Goal: Task Accomplishment & Management: Complete application form

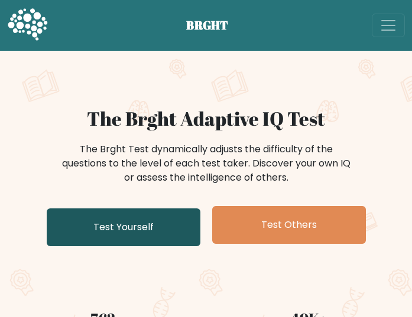
click at [161, 226] on link "Test Yourself" at bounding box center [124, 228] width 154 height 38
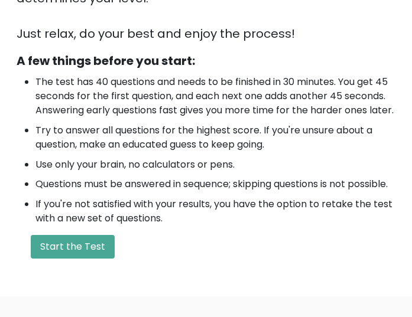
scroll to position [354, 0]
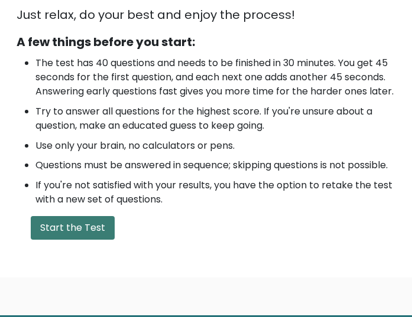
click at [71, 240] on button "Start the Test" at bounding box center [73, 228] width 84 height 24
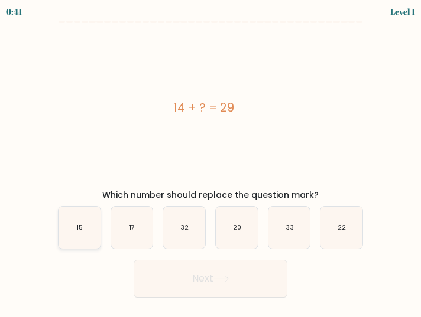
click at [83, 235] on icon "15" at bounding box center [79, 228] width 42 height 42
click at [210, 162] on input "a. 15" at bounding box center [210, 160] width 1 height 3
radio input "true"
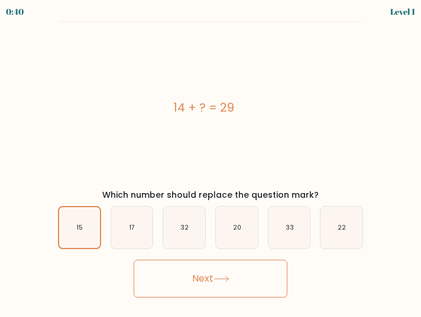
click at [218, 272] on button "Next" at bounding box center [211, 279] width 154 height 38
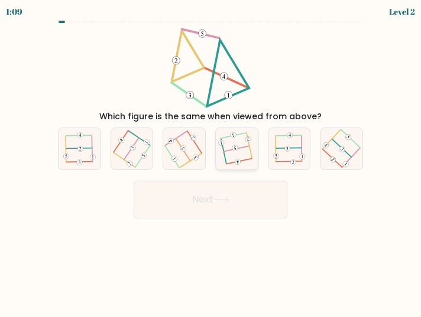
click at [248, 160] on 112 at bounding box center [238, 161] width 25 height 5
click at [211, 160] on input "d." at bounding box center [210, 160] width 1 height 3
radio input "true"
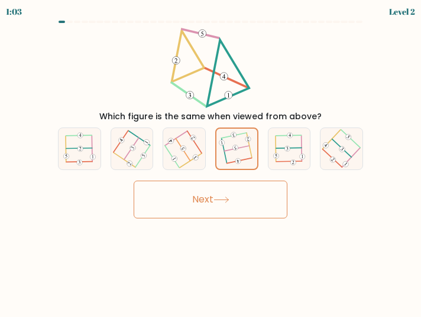
click at [252, 198] on button "Next" at bounding box center [211, 200] width 154 height 38
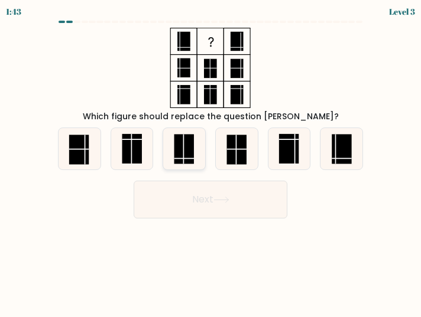
click at [186, 157] on rect at bounding box center [184, 149] width 20 height 30
click at [210, 159] on input "c." at bounding box center [210, 160] width 1 height 3
radio input "true"
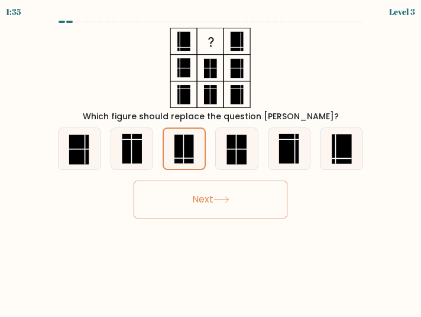
click at [212, 188] on button "Next" at bounding box center [211, 200] width 154 height 38
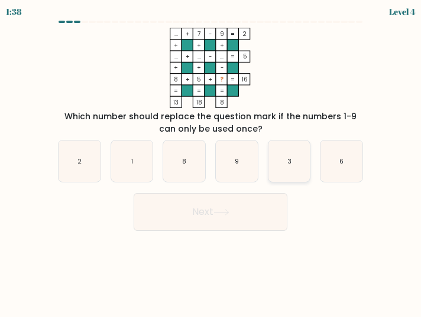
click at [297, 167] on icon "3" at bounding box center [289, 162] width 42 height 42
click at [211, 162] on input "e. 3" at bounding box center [210, 160] width 1 height 3
radio input "true"
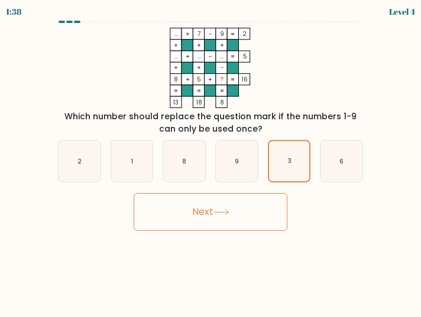
click at [250, 211] on button "Next" at bounding box center [211, 212] width 154 height 38
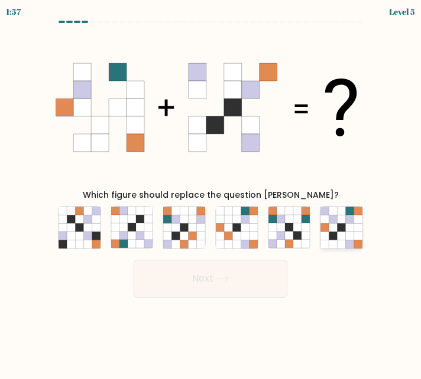
click at [344, 212] on icon at bounding box center [341, 211] width 8 height 8
click at [211, 193] on input "f." at bounding box center [210, 191] width 1 height 3
radio input "true"
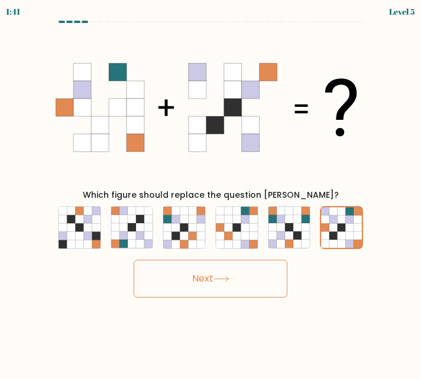
click at [232, 282] on button "Next" at bounding box center [211, 279] width 154 height 38
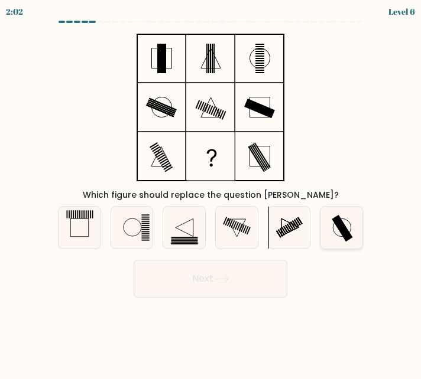
click at [344, 227] on rect at bounding box center [341, 228] width 21 height 27
click at [211, 193] on input "f." at bounding box center [210, 191] width 1 height 3
radio input "true"
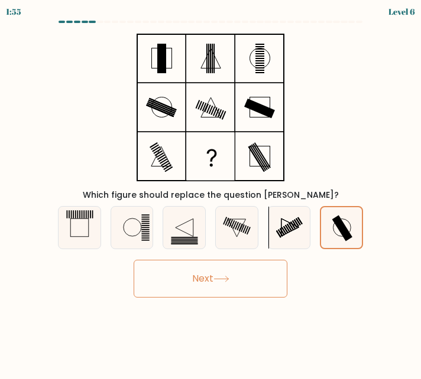
click at [213, 281] on button "Next" at bounding box center [211, 279] width 154 height 38
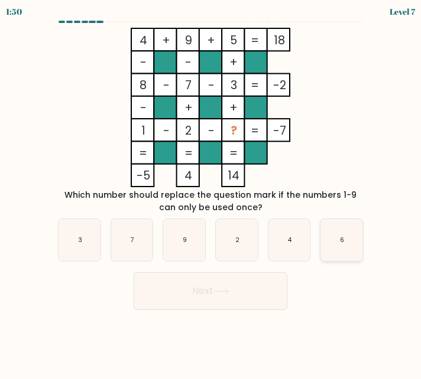
click at [335, 242] on icon "6" at bounding box center [341, 240] width 42 height 42
click at [211, 193] on input "f. 6" at bounding box center [210, 191] width 1 height 3
radio input "true"
click at [211, 281] on button "Next" at bounding box center [211, 291] width 154 height 38
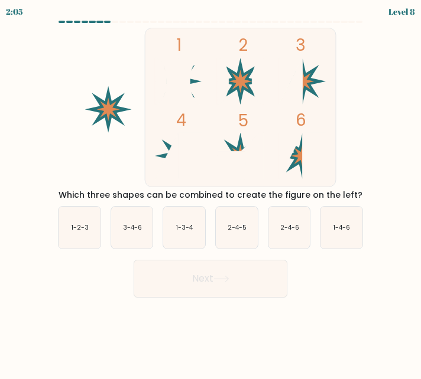
click at [157, 158] on rect at bounding box center [240, 107] width 191 height 159
click at [135, 233] on icon "3-4-6" at bounding box center [132, 228] width 42 height 42
click at [210, 193] on input "b. 3-4-6" at bounding box center [210, 191] width 1 height 3
radio input "true"
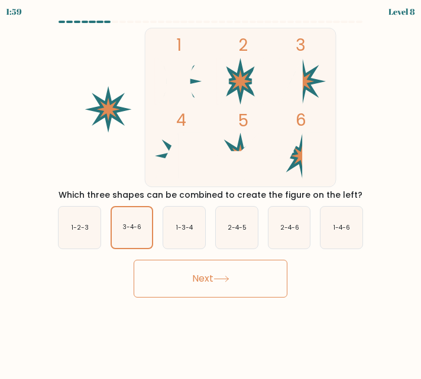
click at [209, 278] on button "Next" at bounding box center [211, 279] width 154 height 38
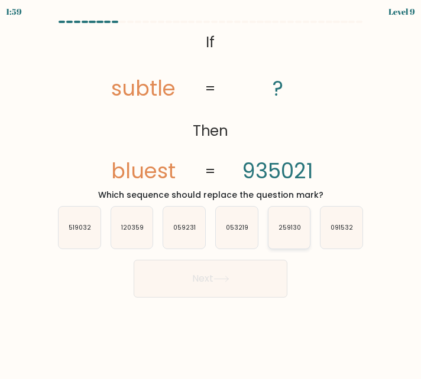
click at [278, 235] on icon "259130" at bounding box center [289, 228] width 42 height 42
click at [211, 193] on input "e. 259130" at bounding box center [210, 191] width 1 height 3
radio input "true"
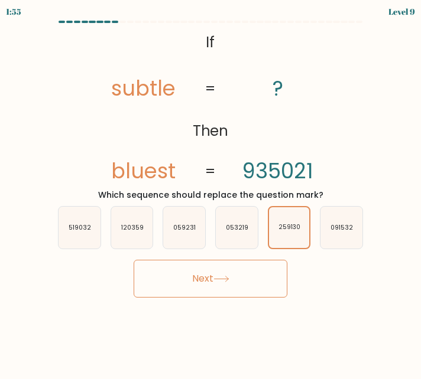
click at [265, 272] on button "Next" at bounding box center [211, 279] width 154 height 38
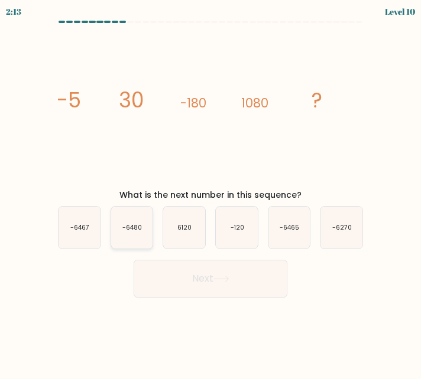
click at [151, 233] on icon "-6480" at bounding box center [132, 228] width 42 height 42
click at [210, 193] on input "b. -6480" at bounding box center [210, 191] width 1 height 3
radio input "true"
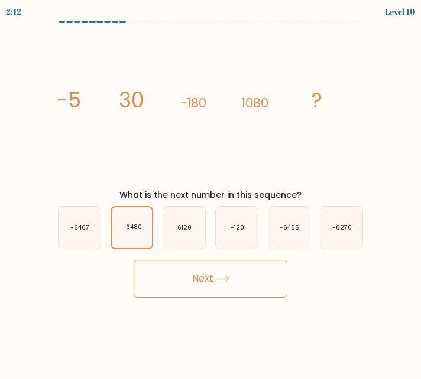
click at [214, 283] on button "Next" at bounding box center [211, 279] width 154 height 38
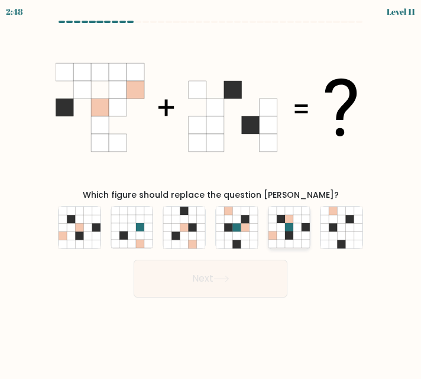
click at [294, 240] on icon at bounding box center [297, 236] width 8 height 8
click at [211, 193] on input "e." at bounding box center [210, 191] width 1 height 3
radio input "true"
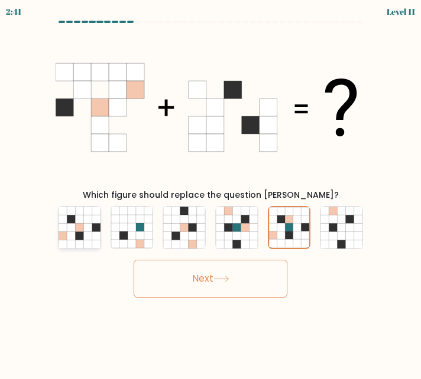
click at [71, 233] on icon at bounding box center [71, 236] width 8 height 8
click at [210, 193] on input "a." at bounding box center [210, 191] width 1 height 3
radio input "true"
click at [265, 280] on button "Next" at bounding box center [211, 279] width 154 height 38
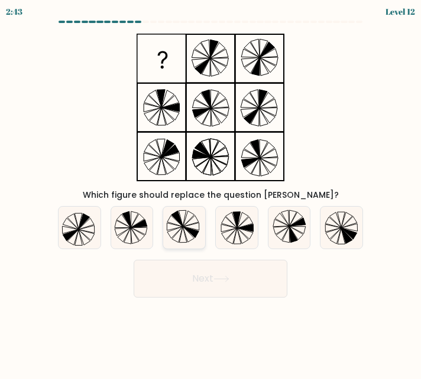
click at [193, 242] on icon at bounding box center [184, 228] width 42 height 42
click at [210, 193] on input "c." at bounding box center [210, 191] width 1 height 3
radio input "true"
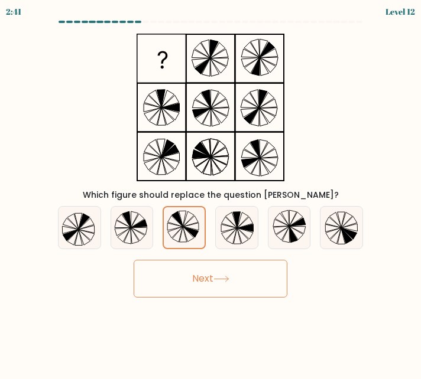
click at [206, 282] on button "Next" at bounding box center [211, 279] width 154 height 38
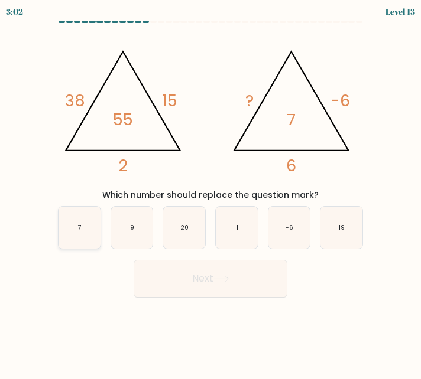
click at [63, 219] on icon "7" at bounding box center [79, 228] width 42 height 42
click at [210, 193] on input "a. 7" at bounding box center [210, 191] width 1 height 3
radio input "true"
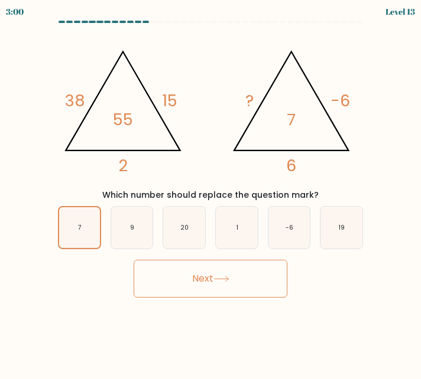
click at [223, 276] on icon at bounding box center [221, 279] width 16 height 6
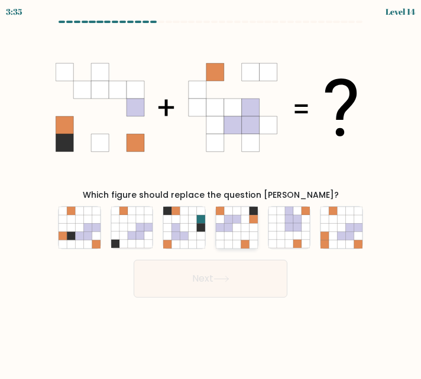
click at [240, 240] on icon at bounding box center [236, 244] width 8 height 8
click at [211, 193] on input "d." at bounding box center [210, 191] width 1 height 3
radio input "true"
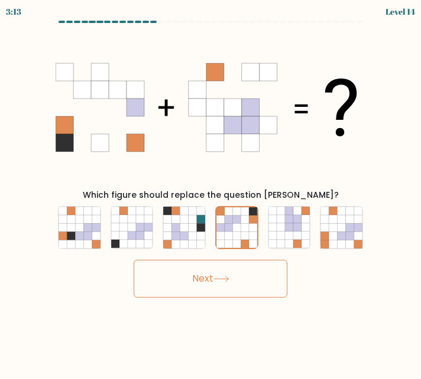
click at [238, 270] on button "Next" at bounding box center [211, 279] width 154 height 38
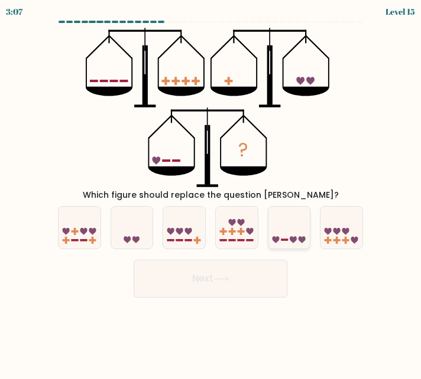
click at [287, 239] on rect at bounding box center [284, 240] width 7 height 2
click at [211, 193] on input "e." at bounding box center [210, 191] width 1 height 3
radio input "true"
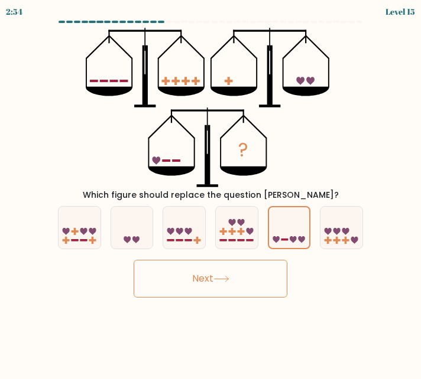
click at [203, 288] on button "Next" at bounding box center [211, 279] width 154 height 38
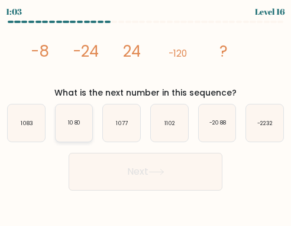
click at [73, 135] on icon "1080" at bounding box center [74, 123] width 37 height 37
click at [145, 116] on input "b. 1080" at bounding box center [145, 114] width 1 height 3
radio input "true"
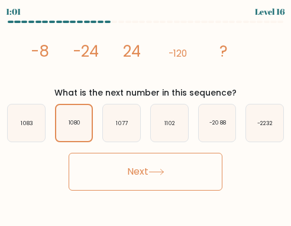
click at [138, 183] on button "Next" at bounding box center [146, 172] width 154 height 38
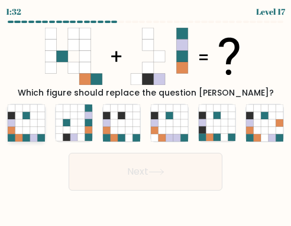
click at [22, 115] on icon at bounding box center [18, 115] width 7 height 7
click at [145, 115] on input "a." at bounding box center [145, 114] width 1 height 3
radio input "true"
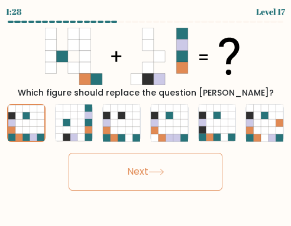
click at [187, 175] on button "Next" at bounding box center [146, 172] width 154 height 38
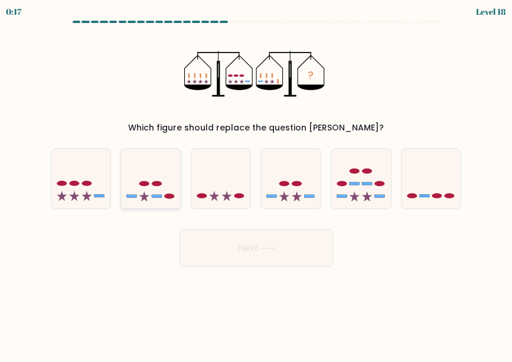
click at [158, 196] on rect at bounding box center [157, 196] width 10 height 3
click at [256, 184] on input "b." at bounding box center [256, 182] width 1 height 3
radio input "true"
click at [238, 249] on button "Next" at bounding box center [257, 248] width 154 height 38
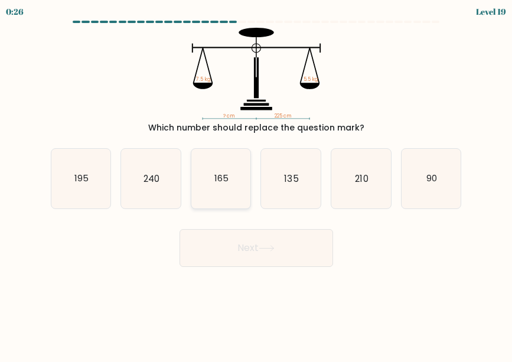
click at [226, 180] on text "165" at bounding box center [221, 178] width 14 height 12
click at [256, 181] on input "c. 165" at bounding box center [256, 182] width 1 height 3
radio input "true"
click at [240, 251] on button "Next" at bounding box center [257, 248] width 154 height 38
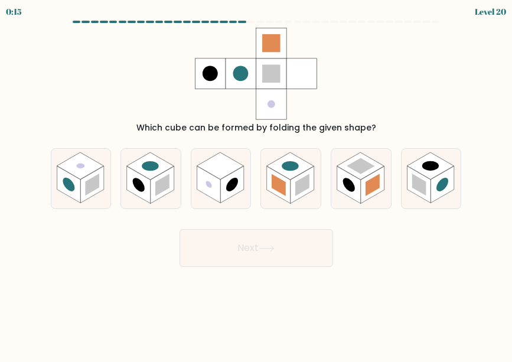
click at [47, 187] on div "a." at bounding box center [81, 178] width 70 height 61
click at [59, 185] on rect at bounding box center [69, 184] width 24 height 37
click at [256, 184] on input "a." at bounding box center [256, 182] width 1 height 3
radio input "true"
click at [246, 248] on button "Next" at bounding box center [257, 248] width 154 height 38
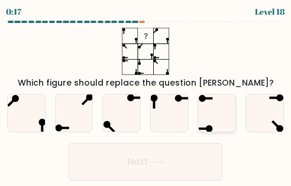
click at [224, 112] on icon at bounding box center [216, 113] width 37 height 37
click at [146, 96] on input "e." at bounding box center [145, 94] width 1 height 3
radio input "true"
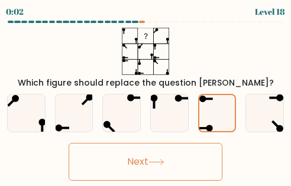
click at [177, 156] on button "Next" at bounding box center [146, 162] width 154 height 38
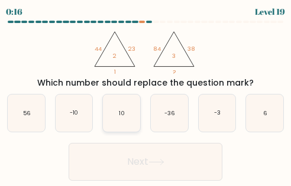
click at [116, 122] on icon "10" at bounding box center [121, 113] width 37 height 37
click at [145, 96] on input "c. 10" at bounding box center [145, 94] width 1 height 3
radio input "true"
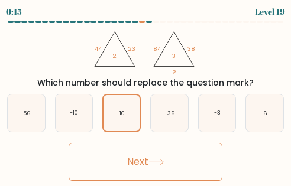
click at [154, 153] on button "Next" at bounding box center [146, 162] width 154 height 38
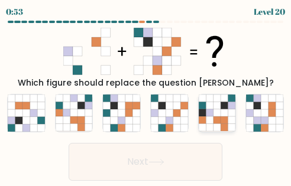
click at [217, 130] on icon at bounding box center [216, 127] width 7 height 7
click at [146, 96] on input "e." at bounding box center [145, 94] width 1 height 3
radio input "true"
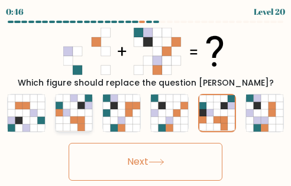
click at [76, 118] on icon at bounding box center [73, 120] width 7 height 7
click at [145, 96] on input "b." at bounding box center [145, 94] width 1 height 3
radio input "true"
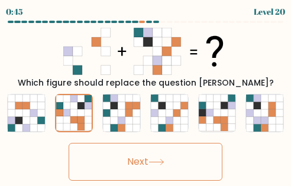
click at [134, 163] on button "Next" at bounding box center [146, 162] width 154 height 38
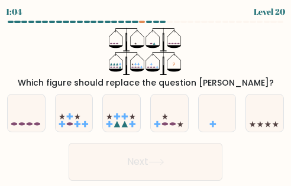
click at [291, 46] on html "1:04 Level 20" at bounding box center [145, 93] width 291 height 186
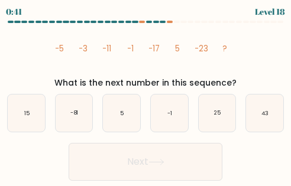
click at [173, 70] on icon "image/svg+xml -5 -3 -11 -1 -17 5 -23 ?" at bounding box center [145, 51] width 189 height 47
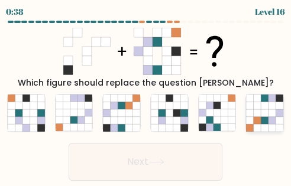
click at [258, 126] on icon at bounding box center [256, 127] width 7 height 7
click at [146, 96] on input "f." at bounding box center [145, 94] width 1 height 3
radio input "true"
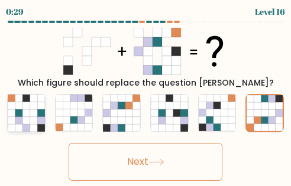
click at [12, 106] on icon at bounding box center [11, 105] width 7 height 7
click at [145, 96] on input "a." at bounding box center [145, 94] width 1 height 3
radio input "true"
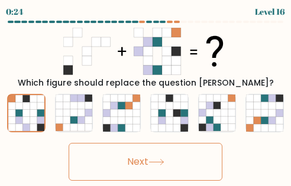
click at [175, 159] on button "Next" at bounding box center [146, 162] width 154 height 38
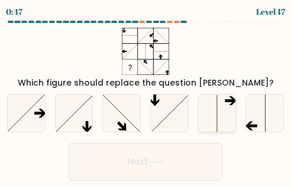
click at [214, 125] on icon at bounding box center [216, 113] width 37 height 37
click at [146, 96] on input "e." at bounding box center [145, 94] width 1 height 3
radio input "true"
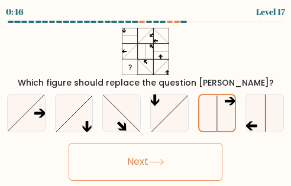
click at [185, 164] on button "Next" at bounding box center [146, 162] width 154 height 38
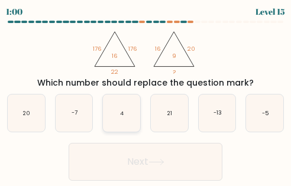
click at [136, 122] on icon "4" at bounding box center [121, 113] width 37 height 37
click at [145, 96] on input "c. 4" at bounding box center [145, 94] width 1 height 3
radio input "true"
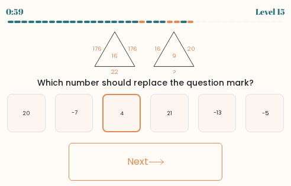
click at [154, 161] on icon at bounding box center [156, 162] width 16 height 6
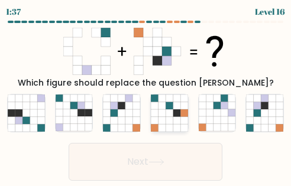
click at [183, 127] on icon at bounding box center [183, 127] width 7 height 7
click at [146, 96] on input "d." at bounding box center [145, 94] width 1 height 3
radio input "true"
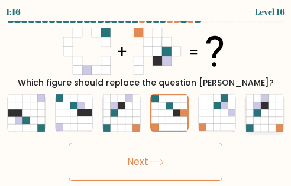
click at [256, 129] on icon at bounding box center [256, 127] width 7 height 7
click at [146, 96] on input "f." at bounding box center [145, 94] width 1 height 3
radio input "true"
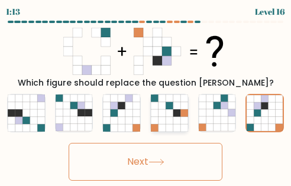
click at [173, 119] on icon at bounding box center [176, 120] width 7 height 7
click at [146, 96] on input "d." at bounding box center [145, 94] width 1 height 3
radio input "true"
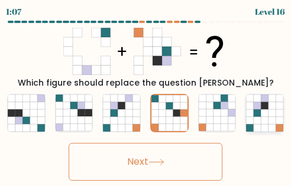
click at [261, 123] on icon at bounding box center [256, 120] width 7 height 7
click at [146, 96] on input "f." at bounding box center [145, 94] width 1 height 3
radio input "true"
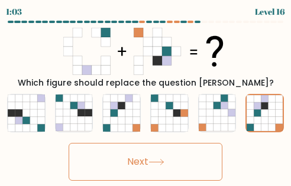
click at [157, 168] on button "Next" at bounding box center [146, 162] width 154 height 38
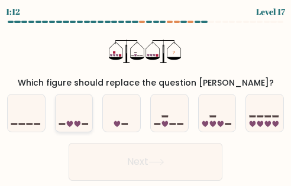
click at [90, 120] on icon at bounding box center [74, 113] width 37 height 31
click at [145, 96] on input "b." at bounding box center [145, 94] width 1 height 3
radio input "true"
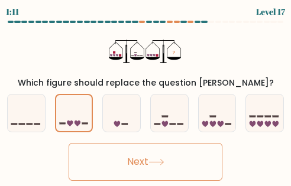
click at [134, 155] on button "Next" at bounding box center [146, 162] width 154 height 38
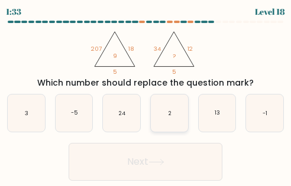
click at [184, 116] on icon "2" at bounding box center [169, 113] width 37 height 37
click at [146, 96] on input "d. 2" at bounding box center [145, 94] width 1 height 3
radio input "true"
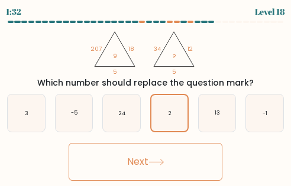
click at [180, 165] on button "Next" at bounding box center [146, 162] width 154 height 38
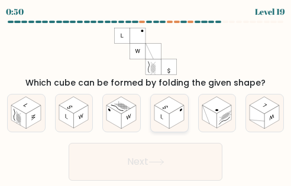
click at [169, 121] on rect at bounding box center [176, 116] width 15 height 23
click at [146, 96] on input "d." at bounding box center [145, 94] width 1 height 3
radio input "true"
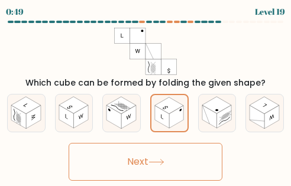
click at [161, 156] on button "Next" at bounding box center [146, 162] width 154 height 38
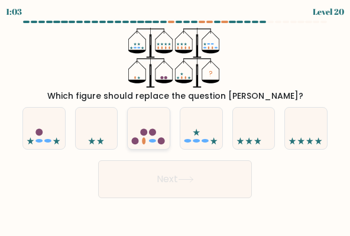
click at [148, 138] on icon at bounding box center [149, 128] width 42 height 35
click at [175, 121] on input "c." at bounding box center [175, 119] width 1 height 3
radio input "true"
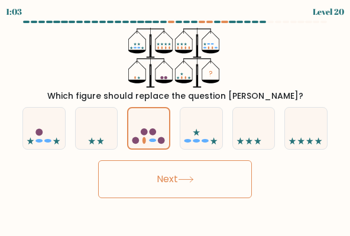
click at [167, 171] on button "Next" at bounding box center [175, 179] width 154 height 38
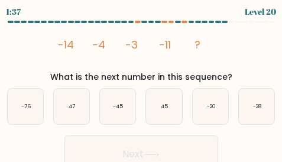
scroll to position [11, 0]
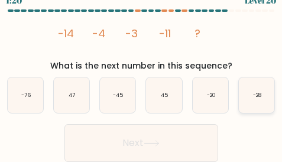
click at [266, 95] on icon "-28" at bounding box center [256, 94] width 35 height 35
click at [142, 73] on input "f. -28" at bounding box center [141, 71] width 1 height 3
radio input "true"
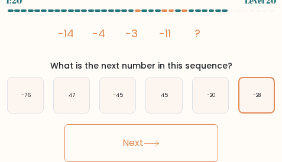
click at [154, 135] on button "Next" at bounding box center [141, 143] width 154 height 38
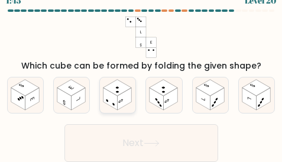
click at [119, 101] on icon at bounding box center [121, 100] width 5 height 5
click at [141, 73] on input "c." at bounding box center [141, 71] width 1 height 3
radio input "true"
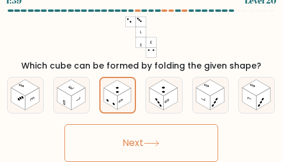
click at [154, 138] on button "Next" at bounding box center [141, 143] width 154 height 38
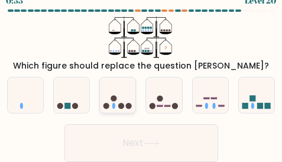
click at [118, 105] on icon at bounding box center [117, 95] width 35 height 30
click at [141, 73] on input "c." at bounding box center [141, 71] width 1 height 3
radio input "true"
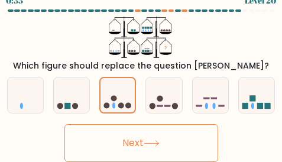
click at [122, 139] on button "Next" at bounding box center [141, 143] width 154 height 38
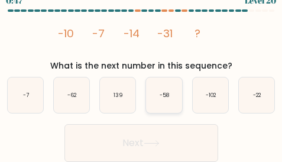
click at [158, 96] on icon "-58" at bounding box center [163, 94] width 35 height 35
click at [142, 73] on input "d. -58" at bounding box center [141, 71] width 1 height 3
radio input "true"
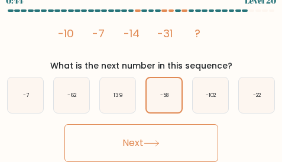
click at [152, 145] on icon at bounding box center [152, 143] width 16 height 6
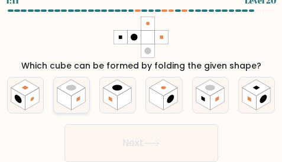
click at [76, 104] on rect at bounding box center [78, 98] width 14 height 22
click at [141, 73] on input "b." at bounding box center [141, 71] width 1 height 3
radio input "true"
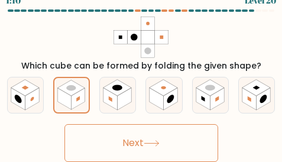
click at [114, 135] on button "Next" at bounding box center [141, 143] width 154 height 38
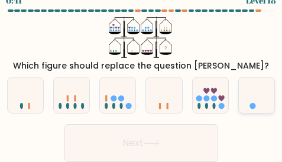
click at [268, 103] on icon at bounding box center [256, 95] width 35 height 30
click at [142, 73] on input "f." at bounding box center [141, 71] width 1 height 3
radio input "true"
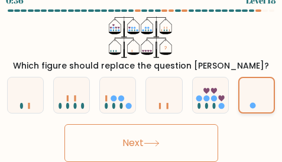
click at [257, 104] on icon at bounding box center [256, 95] width 34 height 28
click at [142, 73] on input "f." at bounding box center [141, 71] width 1 height 3
click at [41, 102] on icon at bounding box center [25, 95] width 35 height 30
click at [141, 73] on input "a." at bounding box center [141, 71] width 1 height 3
radio input "true"
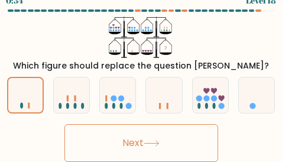
click at [155, 154] on button "Next" at bounding box center [141, 143] width 154 height 38
click at [249, 128] on div "Next" at bounding box center [141, 140] width 282 height 44
click at [252, 106] on circle at bounding box center [252, 106] width 6 height 6
click at [142, 73] on input "f." at bounding box center [141, 71] width 1 height 3
radio input "true"
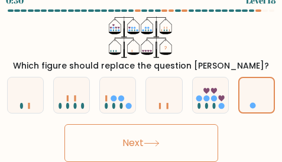
click at [195, 130] on button "Next" at bounding box center [141, 143] width 154 height 38
click at [142, 140] on button "Next" at bounding box center [141, 143] width 154 height 38
click at [174, 142] on button "Next" at bounding box center [141, 143] width 154 height 38
click at [217, 99] on icon at bounding box center [210, 95] width 35 height 30
click at [142, 73] on input "e." at bounding box center [141, 71] width 1 height 3
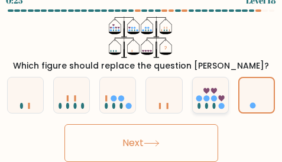
radio input "true"
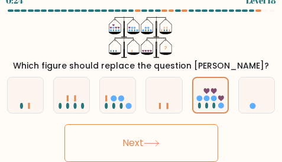
click at [189, 135] on button "Next" at bounding box center [141, 143] width 154 height 38
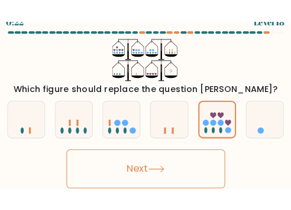
scroll to position [0, 0]
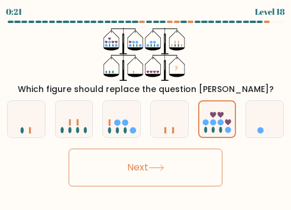
drag, startPoint x: 194, startPoint y: 183, endPoint x: 187, endPoint y: 177, distance: 9.2
click at [194, 182] on button "Next" at bounding box center [146, 168] width 154 height 38
click at [256, 109] on icon at bounding box center [264, 119] width 37 height 31
click at [146, 108] on input "f." at bounding box center [145, 106] width 1 height 3
radio input "true"
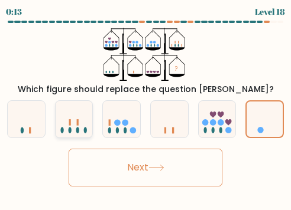
click at [63, 119] on icon at bounding box center [74, 119] width 37 height 31
click at [145, 108] on input "b." at bounding box center [145, 106] width 1 height 3
radio input "true"
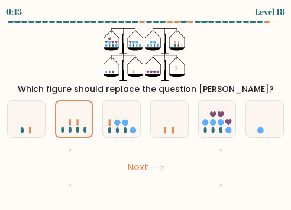
click at [141, 185] on body "0:13 Level 18" at bounding box center [145, 105] width 291 height 210
click at [137, 170] on button "Next" at bounding box center [146, 168] width 154 height 38
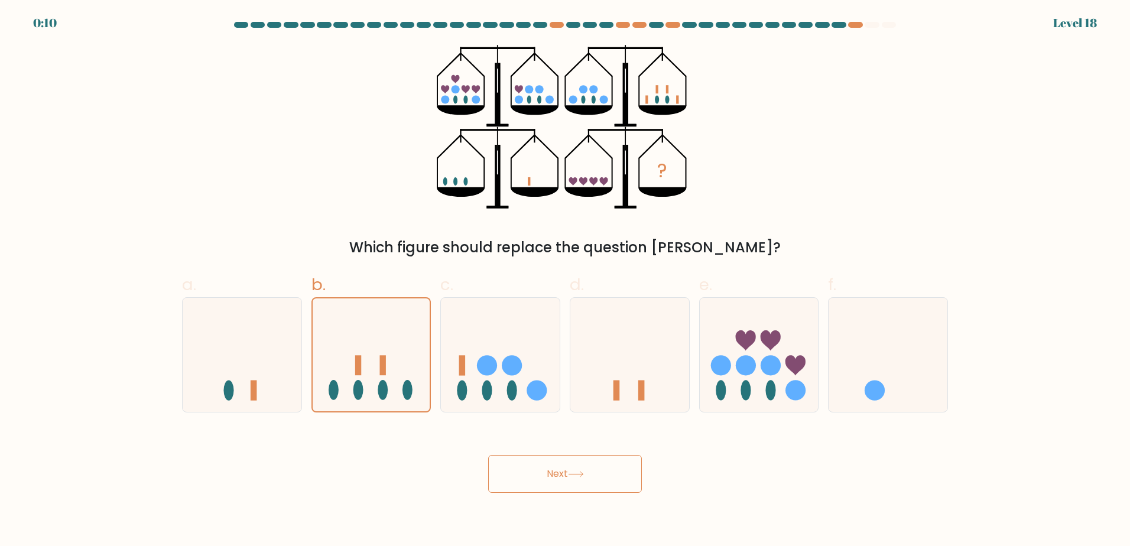
click at [290, 185] on button "Next" at bounding box center [565, 474] width 154 height 38
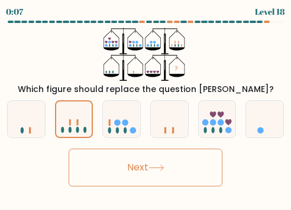
click at [181, 173] on button "Next" at bounding box center [146, 168] width 154 height 38
drag, startPoint x: 181, startPoint y: 173, endPoint x: 132, endPoint y: 166, distance: 49.5
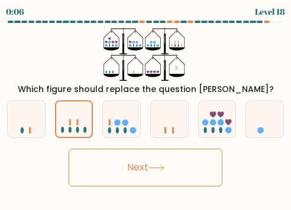
click at [181, 173] on button "Next" at bounding box center [146, 168] width 154 height 38
click at [132, 166] on button "Next" at bounding box center [146, 168] width 154 height 38
click at [136, 126] on icon at bounding box center [121, 119] width 37 height 31
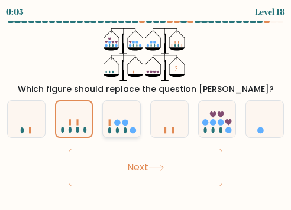
click at [145, 108] on input "c." at bounding box center [145, 106] width 1 height 3
radio input "true"
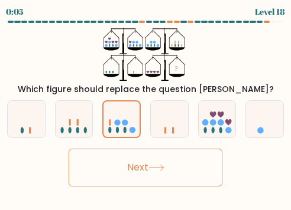
click at [131, 170] on button "Next" at bounding box center [146, 168] width 154 height 38
click at [164, 123] on icon at bounding box center [169, 119] width 37 height 31
click at [146, 108] on input "d." at bounding box center [145, 106] width 1 height 3
radio input "true"
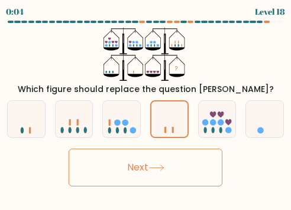
click at [151, 162] on button "Next" at bounding box center [146, 168] width 154 height 38
click at [96, 126] on div "b." at bounding box center [74, 119] width 48 height 38
click at [81, 127] on icon at bounding box center [74, 119] width 37 height 31
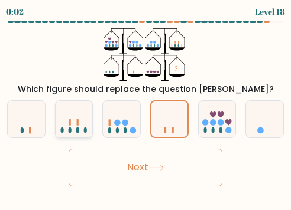
click at [145, 108] on input "b." at bounding box center [145, 106] width 1 height 3
radio input "true"
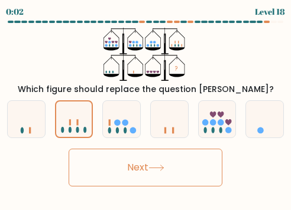
click at [118, 171] on button "Next" at bounding box center [146, 168] width 154 height 38
click at [119, 170] on button "Next" at bounding box center [146, 168] width 154 height 38
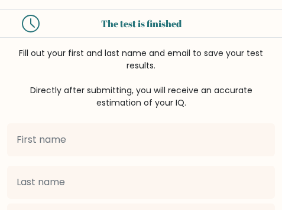
click at [156, 139] on input "text" at bounding box center [141, 139] width 268 height 33
type input "KEn"
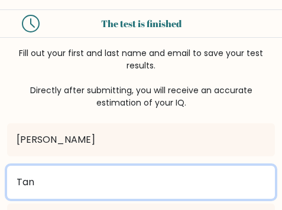
type input "Tan"
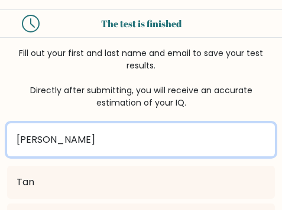
click at [153, 141] on input "KEn" at bounding box center [141, 139] width 268 height 33
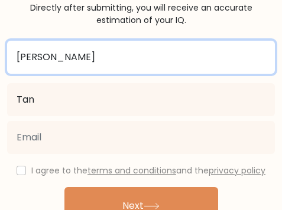
scroll to position [152, 0]
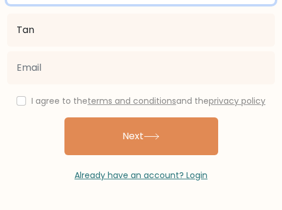
type input "[PERSON_NAME]"
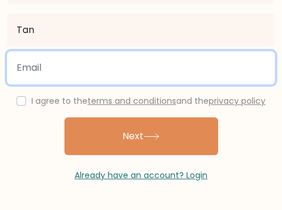
click at [151, 69] on input "email" at bounding box center [141, 67] width 268 height 33
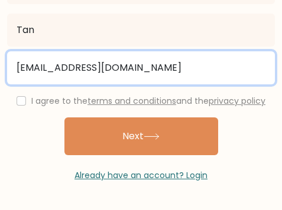
type input "layken1119@gmail.com"
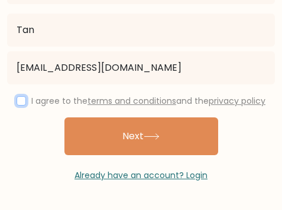
click at [21, 101] on input "checkbox" at bounding box center [21, 100] width 9 height 9
checkbox input "true"
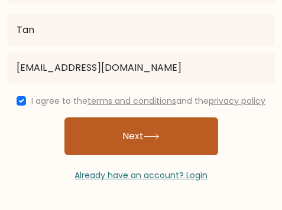
click at [116, 151] on button "Next" at bounding box center [141, 137] width 154 height 38
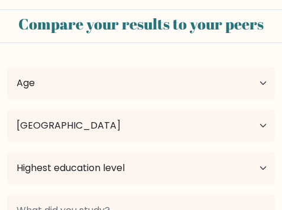
select select "MY"
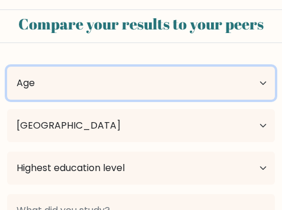
click at [198, 92] on select "Age Under [DEMOGRAPHIC_DATA] [DEMOGRAPHIC_DATA] [DEMOGRAPHIC_DATA] [DEMOGRAPHIC…" at bounding box center [141, 83] width 268 height 33
select select "25_34"
click at [7, 67] on select "Age Under [DEMOGRAPHIC_DATA] [DEMOGRAPHIC_DATA] [DEMOGRAPHIC_DATA] [DEMOGRAPHIC…" at bounding box center [141, 83] width 268 height 33
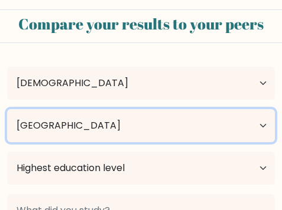
click at [110, 118] on select "Country [GEOGRAPHIC_DATA] [GEOGRAPHIC_DATA] [GEOGRAPHIC_DATA] [US_STATE] [GEOGR…" at bounding box center [141, 125] width 268 height 33
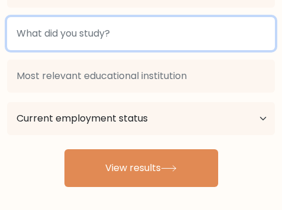
click at [121, 35] on input at bounding box center [141, 33] width 268 height 33
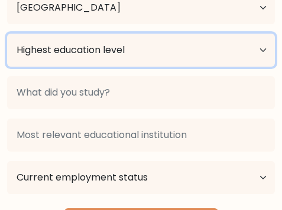
click at [115, 64] on select "Highest education level No schooling Primary Lower Secondary Upper Secondary Oc…" at bounding box center [141, 50] width 268 height 33
click at [117, 56] on select "Highest education level No schooling Primary Lower Secondary Upper Secondary Oc…" at bounding box center [141, 50] width 268 height 33
select select "masters_degree"
click at [7, 34] on select "Highest education level No schooling Primary Lower Secondary Upper Secondary Oc…" at bounding box center [141, 50] width 268 height 33
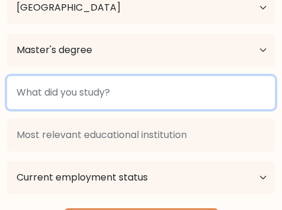
click at [135, 99] on input at bounding box center [141, 92] width 268 height 33
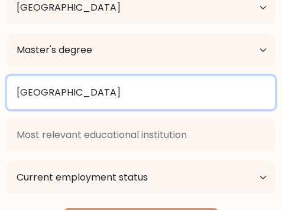
type input "[GEOGRAPHIC_DATA]"
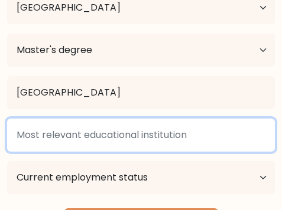
click at [126, 141] on input at bounding box center [141, 135] width 268 height 33
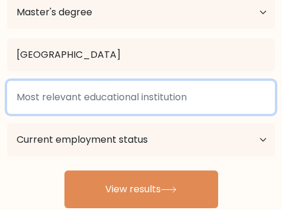
scroll to position [177, 0]
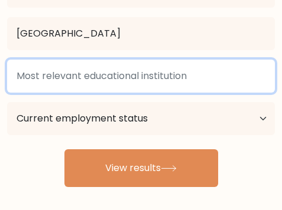
click at [121, 73] on input at bounding box center [141, 76] width 268 height 33
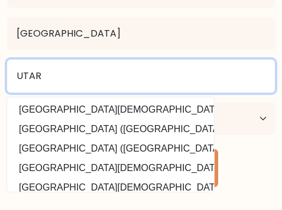
type input "UTAR"
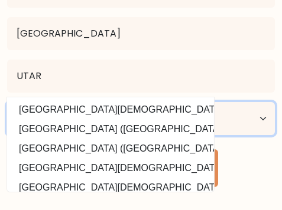
click at [259, 132] on select "Current employment status Employed Student Retired Other / prefer not to answer" at bounding box center [141, 118] width 268 height 33
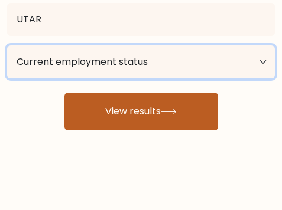
scroll to position [237, 0]
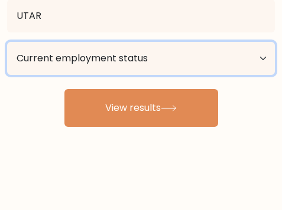
drag, startPoint x: 66, startPoint y: 58, endPoint x: 53, endPoint y: 71, distance: 18.4
click at [66, 58] on select "Current employment status Employed Student Retired Other / prefer not to answer" at bounding box center [141, 58] width 268 height 33
select select "employed"
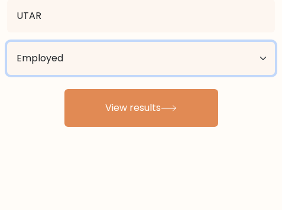
click at [7, 42] on select "Current employment status Employed Student Retired Other / prefer not to answer" at bounding box center [141, 58] width 268 height 33
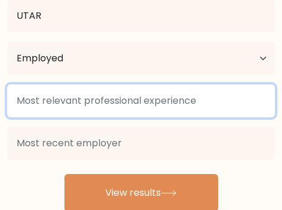
click at [71, 114] on input at bounding box center [141, 100] width 268 height 33
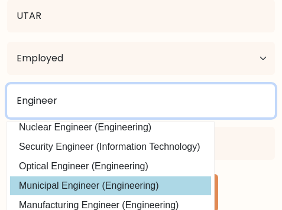
scroll to position [115, 0]
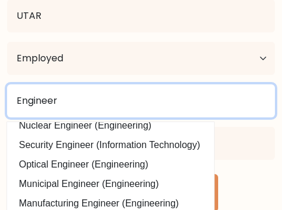
click at [13, 99] on input "Engineer" at bounding box center [141, 100] width 268 height 33
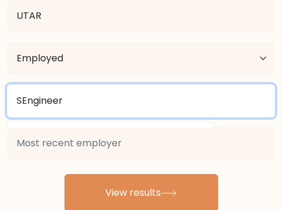
scroll to position [0, 0]
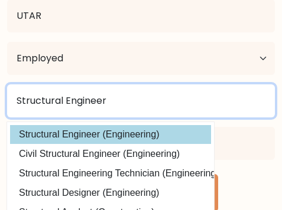
type input "Structural Engineer"
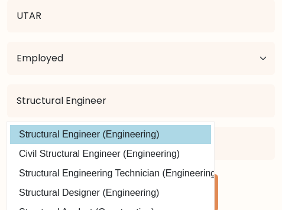
click at [118, 131] on option "Structural Engineer (Engineering)" at bounding box center [110, 134] width 201 height 19
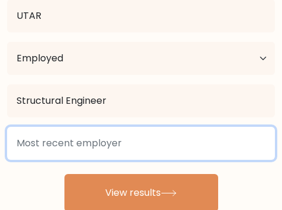
click at [118, 131] on input at bounding box center [141, 143] width 268 height 33
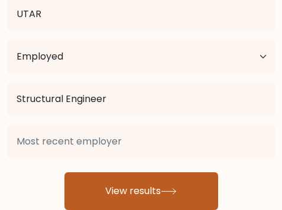
click at [132, 181] on button "View results" at bounding box center [141, 192] width 154 height 38
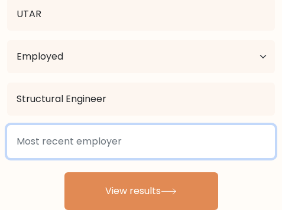
click at [124, 141] on input at bounding box center [141, 141] width 268 height 33
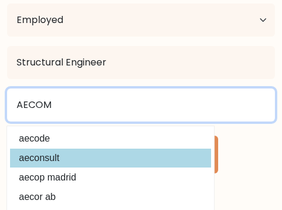
scroll to position [287, 0]
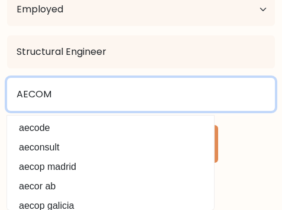
type input "AECOM"
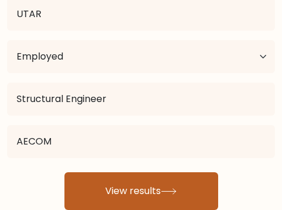
click at [203, 184] on button "View results" at bounding box center [141, 192] width 154 height 38
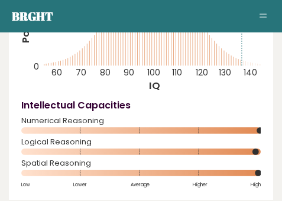
scroll to position [295, 0]
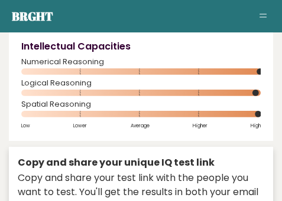
drag, startPoint x: 142, startPoint y: 115, endPoint x: 211, endPoint y: 159, distance: 82.6
drag, startPoint x: 226, startPoint y: 151, endPoint x: 121, endPoint y: 150, distance: 105.2
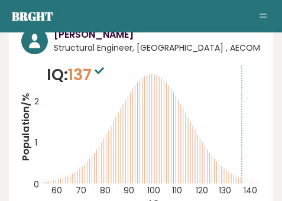
scroll to position [0, 0]
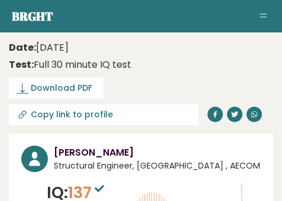
click at [51, 89] on span "Download PDF" at bounding box center [61, 88] width 61 height 12
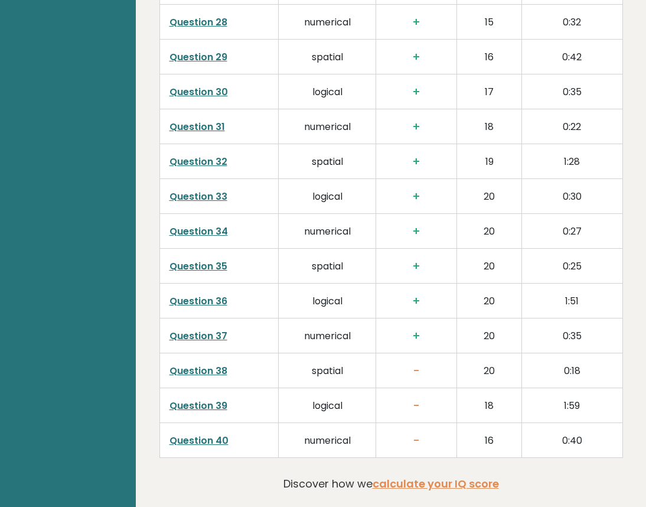
scroll to position [3083, 0]
